Goal: Task Accomplishment & Management: Use online tool/utility

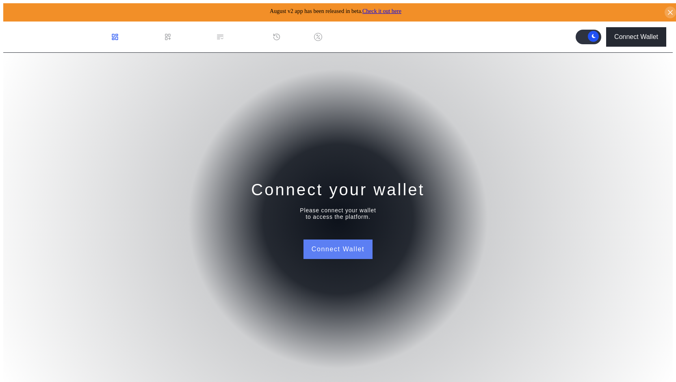
click at [354, 240] on button "Connect Wallet" at bounding box center [338, 250] width 69 height 20
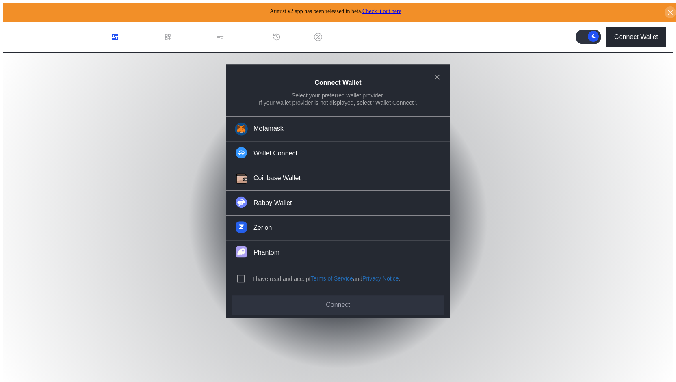
click at [441, 76] on div "modal" at bounding box center [437, 77] width 13 height 13
click at [436, 73] on div "Connect Wallet Select your preferred wallet provider. If your wallet provider i…" at bounding box center [338, 87] width 224 height 46
click at [437, 78] on icon "close modal" at bounding box center [437, 77] width 8 height 9
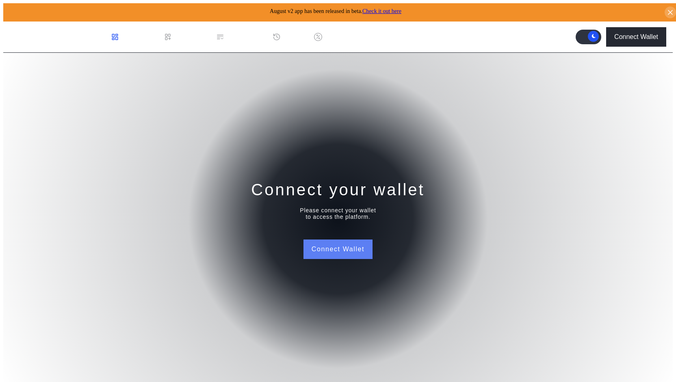
click at [338, 249] on button "Connect Wallet" at bounding box center [338, 250] width 69 height 20
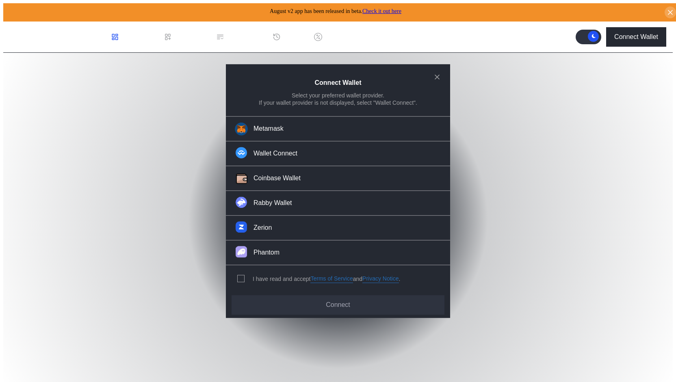
click at [238, 269] on div "I have read and accept Terms of Service and Privacy Notice ." at bounding box center [317, 279] width 183 height 27
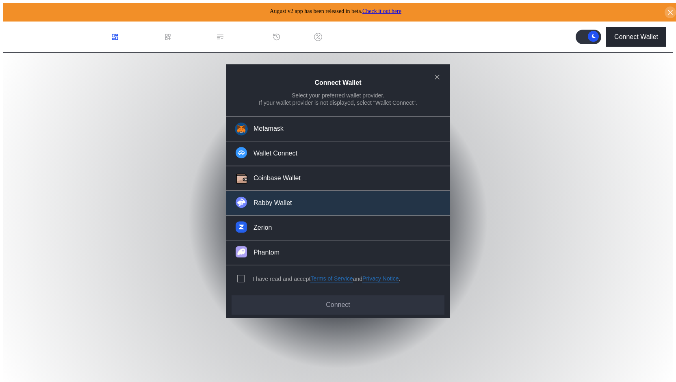
click at [278, 204] on div "Rabby Wallet" at bounding box center [273, 203] width 39 height 9
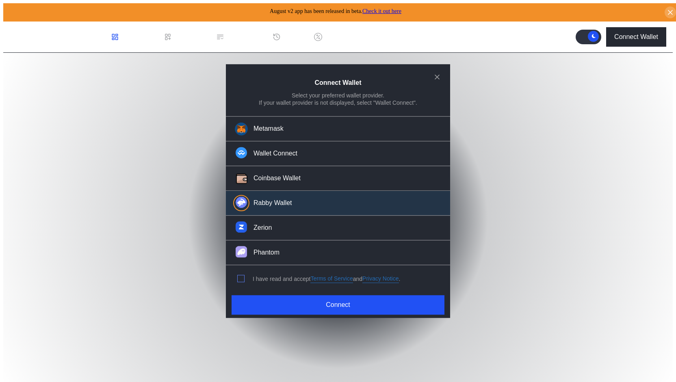
click at [242, 276] on span "modal" at bounding box center [241, 279] width 7 height 7
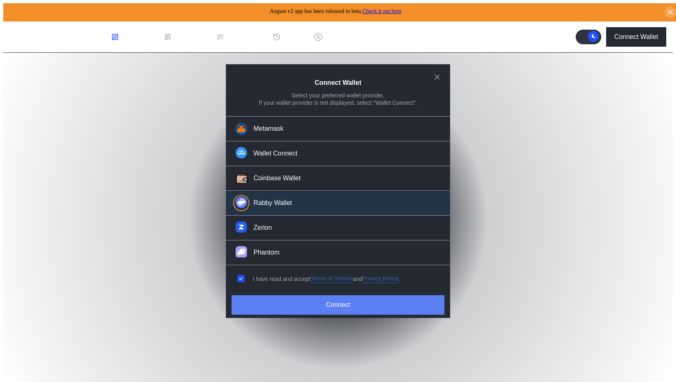
click at [291, 295] on button "Connect" at bounding box center [338, 305] width 213 height 20
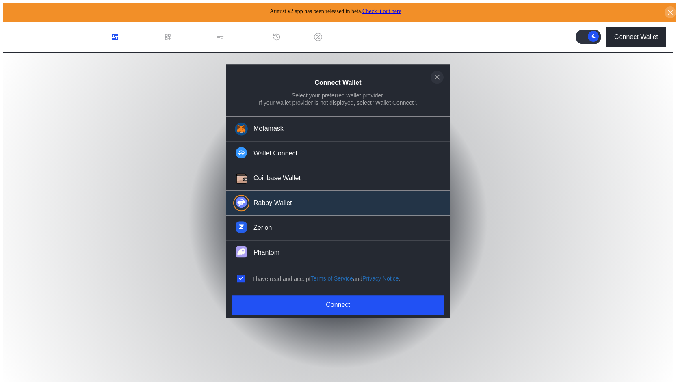
click at [437, 81] on icon "close modal" at bounding box center [437, 77] width 8 height 9
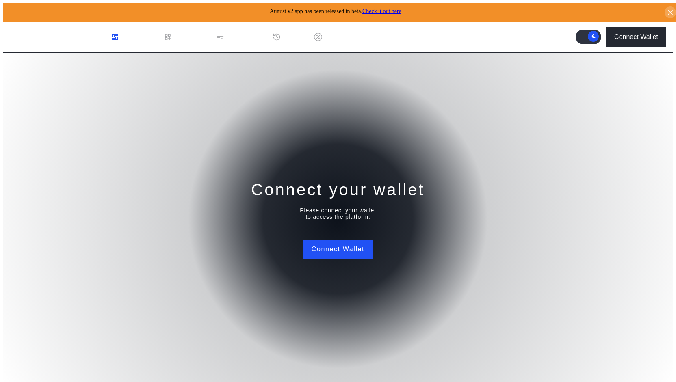
click at [152, 33] on div "Dashboard" at bounding box center [138, 36] width 32 height 7
click at [240, 33] on div "Permissions" at bounding box center [245, 36] width 35 height 7
click at [294, 33] on div "History" at bounding box center [294, 36] width 20 height 7
click at [337, 33] on div "Discount Factors" at bounding box center [350, 36] width 49 height 7
